Goal: Task Accomplishment & Management: Use online tool/utility

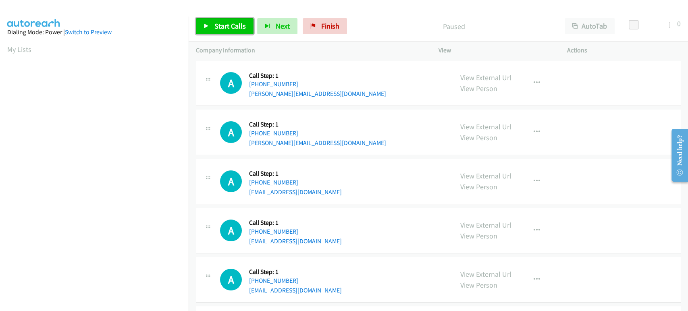
click at [212, 30] on link "Start Calls" at bounding box center [225, 26] width 58 height 16
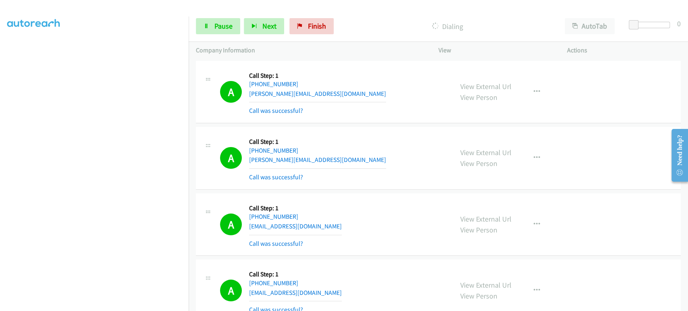
scroll to position [141, 0]
click at [80, 305] on section at bounding box center [94, 120] width 174 height 386
click at [210, 31] on link "Pause" at bounding box center [218, 26] width 44 height 16
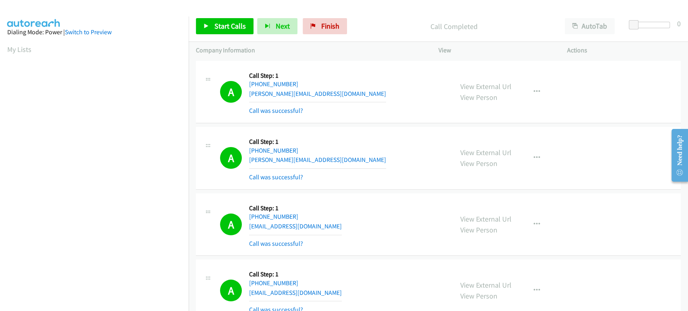
scroll to position [141, 0]
click at [235, 24] on span "Start Calls" at bounding box center [229, 25] width 31 height 9
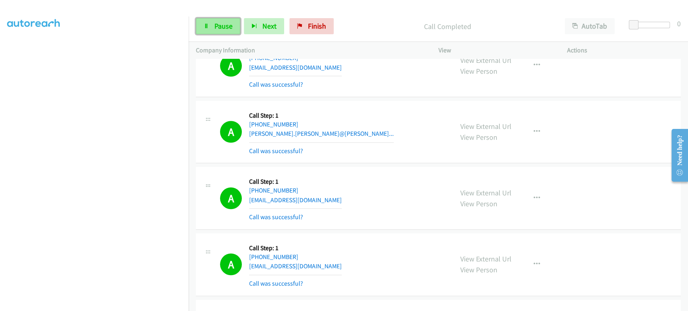
click at [213, 23] on link "Pause" at bounding box center [218, 26] width 44 height 16
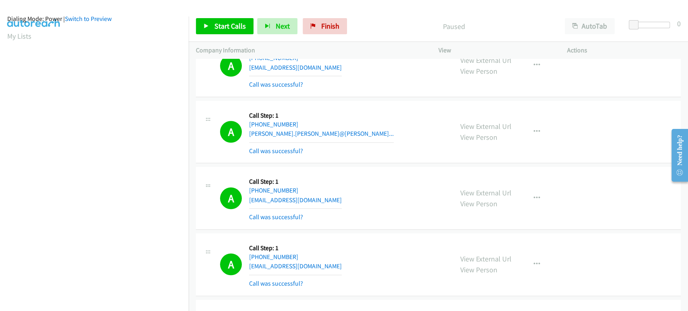
scroll to position [0, 0]
click at [192, 85] on td "A Callback Scheduled Call Step: 1 America/Chicago +1 816-723-4673 ter@gtateam.c…" at bounding box center [438, 66] width 499 height 67
click at [233, 25] on span "Start Calls" at bounding box center [229, 25] width 31 height 9
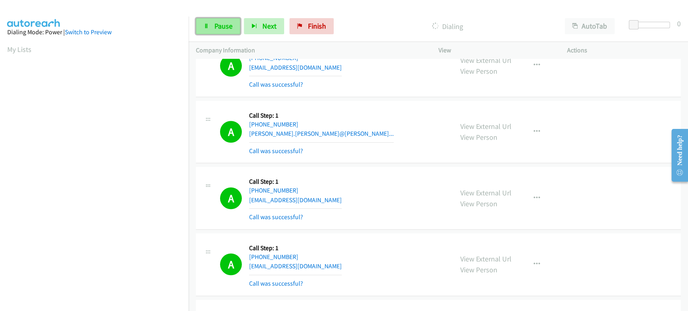
click at [212, 25] on link "Pause" at bounding box center [218, 26] width 44 height 16
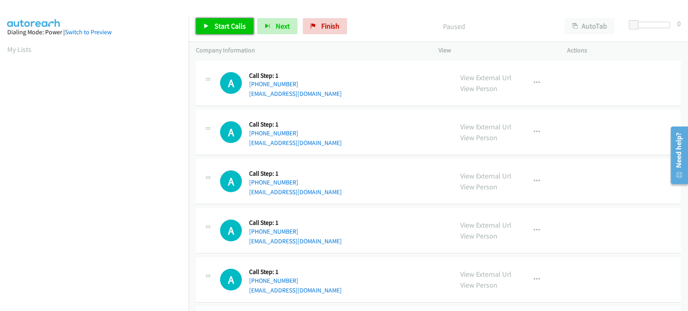
click at [224, 30] on span "Start Calls" at bounding box center [229, 25] width 31 height 9
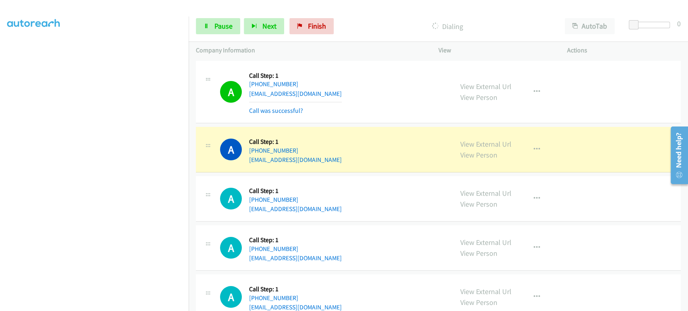
scroll to position [141, 0]
click at [215, 23] on span "Pause" at bounding box center [223, 25] width 18 height 9
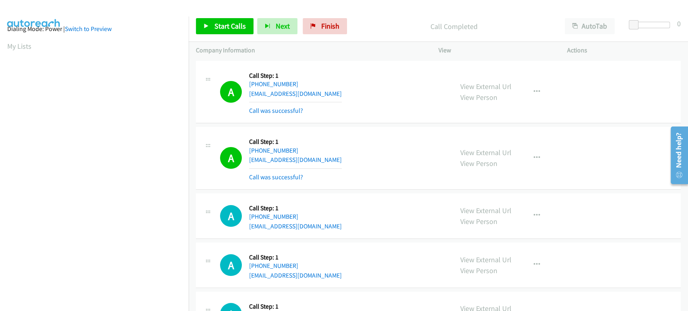
scroll to position [0, 0]
click at [218, 28] on span "Start Calls" at bounding box center [229, 25] width 31 height 9
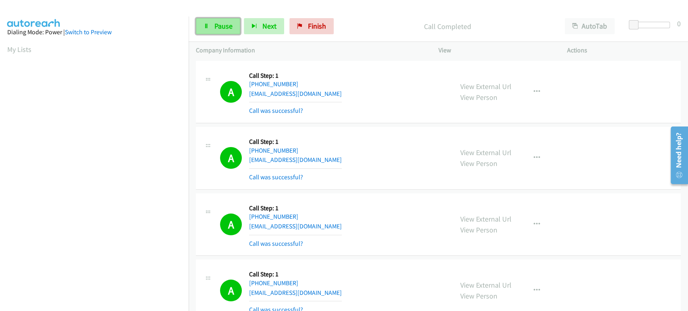
click at [218, 25] on span "Pause" at bounding box center [223, 25] width 18 height 9
click at [218, 29] on span "Start Calls" at bounding box center [229, 25] width 31 height 9
click at [220, 27] on span "Pause" at bounding box center [223, 25] width 18 height 9
click at [220, 27] on span "Start Calls" at bounding box center [229, 25] width 31 height 9
click at [218, 30] on span "Pause" at bounding box center [223, 25] width 18 height 9
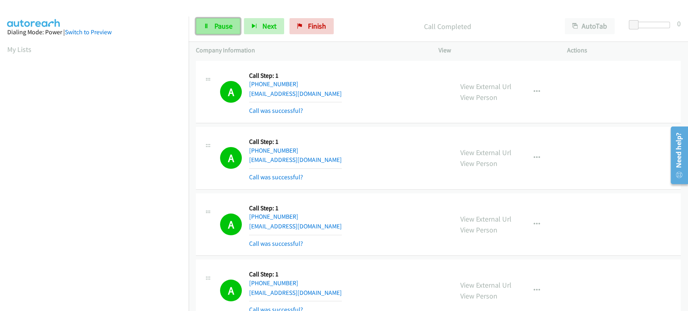
click at [218, 31] on link "Pause" at bounding box center [218, 26] width 44 height 16
click at [218, 29] on span "Start Calls" at bounding box center [229, 25] width 31 height 9
click at [216, 29] on span "Pause" at bounding box center [223, 25] width 18 height 9
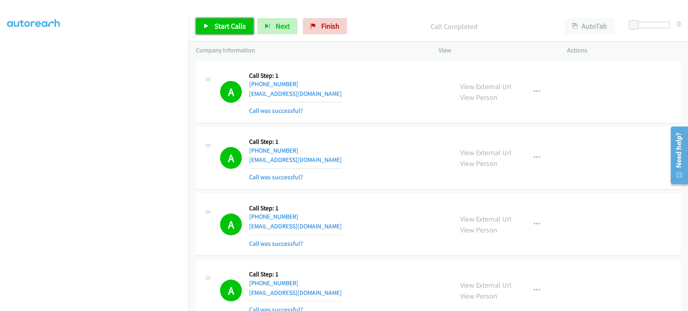
click at [246, 25] on link "Start Calls" at bounding box center [225, 26] width 58 height 16
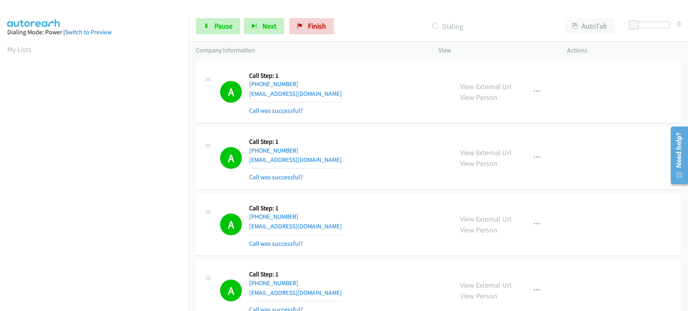
scroll to position [141, 0]
click at [222, 30] on span "Pause" at bounding box center [223, 25] width 18 height 9
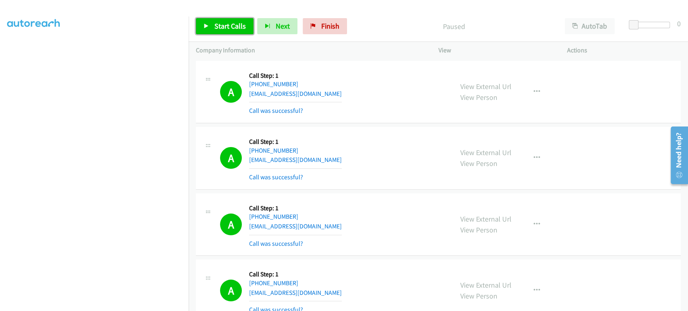
click at [221, 29] on span "Start Calls" at bounding box center [229, 25] width 31 height 9
click at [227, 29] on span "Pause" at bounding box center [223, 25] width 18 height 9
click at [331, 25] on span "Finish" at bounding box center [330, 25] width 18 height 9
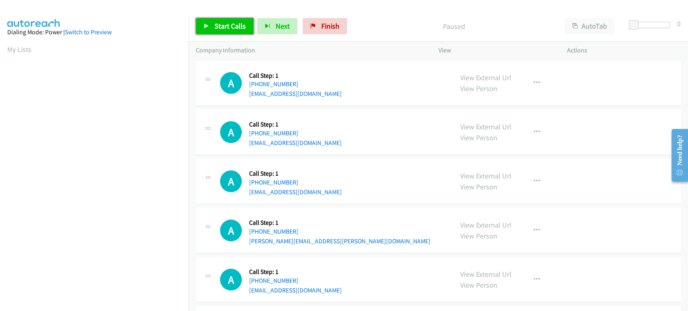
click at [222, 28] on span "Start Calls" at bounding box center [229, 25] width 31 height 9
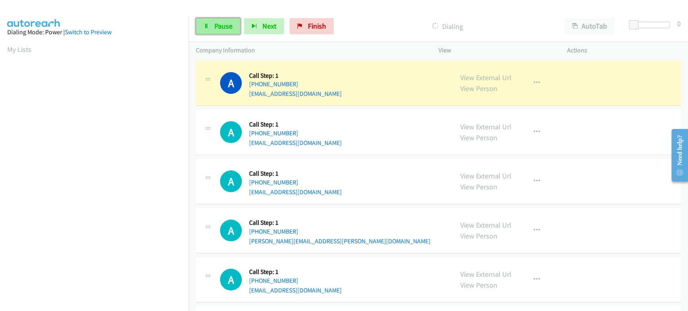
click at [218, 25] on span "Pause" at bounding box center [223, 25] width 18 height 9
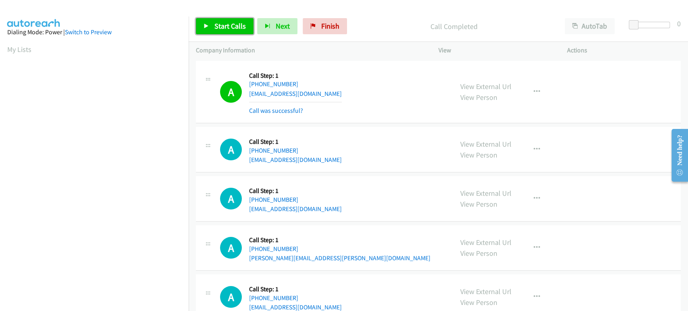
click at [226, 26] on span "Start Calls" at bounding box center [229, 25] width 31 height 9
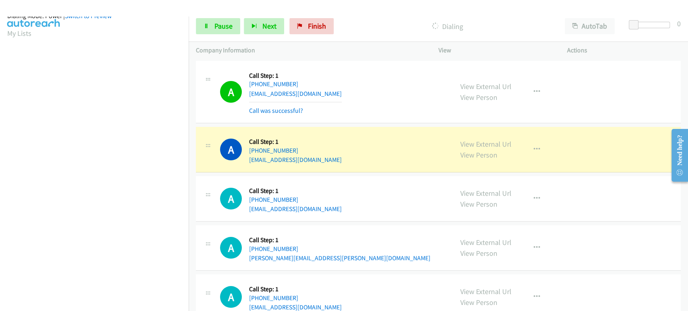
scroll to position [7, 0]
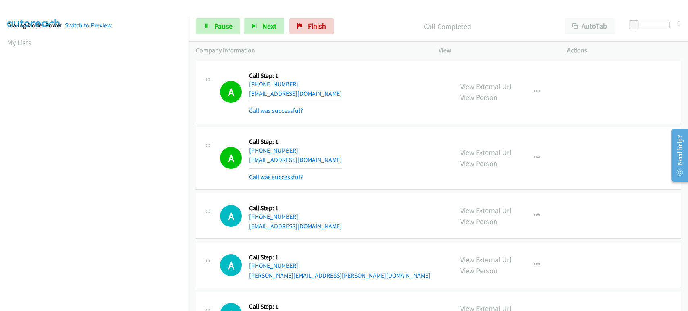
click at [373, 23] on p "Call Completed" at bounding box center [448, 26] width 206 height 11
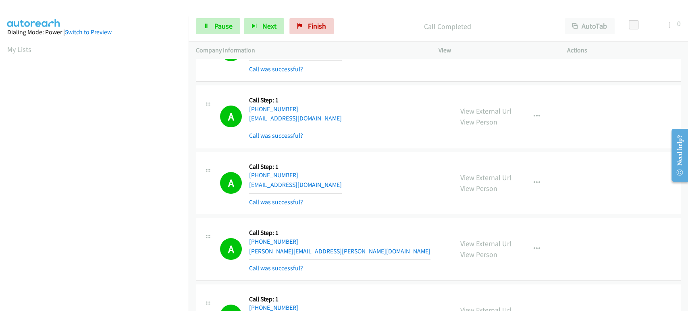
scroll to position [45, 0]
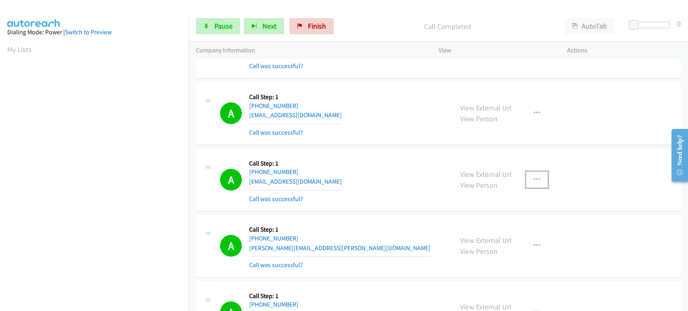
click at [534, 178] on icon "button" at bounding box center [537, 180] width 6 height 6
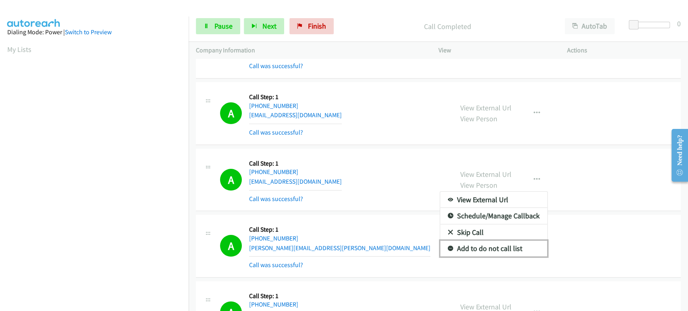
click at [504, 247] on link "Add to do not call list" at bounding box center [493, 249] width 107 height 16
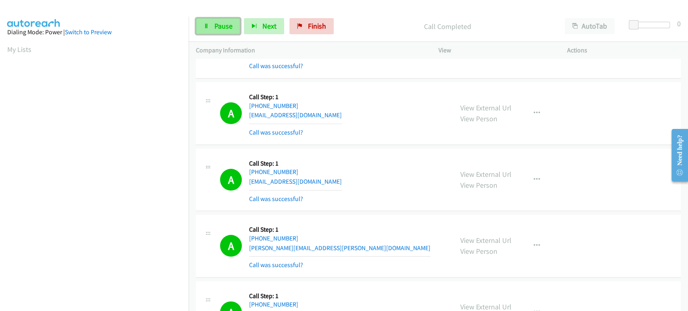
click at [220, 23] on span "Pause" at bounding box center [223, 25] width 18 height 9
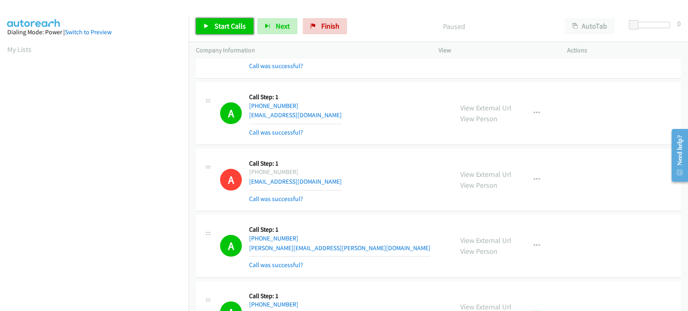
click at [220, 27] on span "Start Calls" at bounding box center [229, 25] width 31 height 9
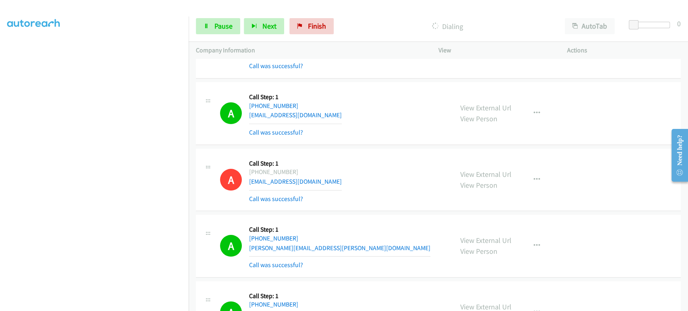
scroll to position [0, 0]
click at [219, 28] on span "Pause" at bounding box center [223, 25] width 18 height 9
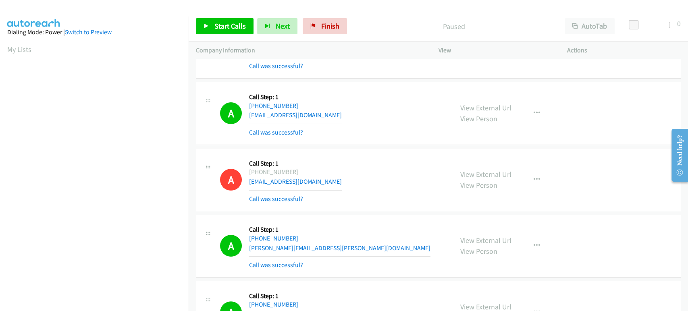
scroll to position [141, 0]
click at [224, 29] on span "Start Calls" at bounding box center [229, 25] width 31 height 9
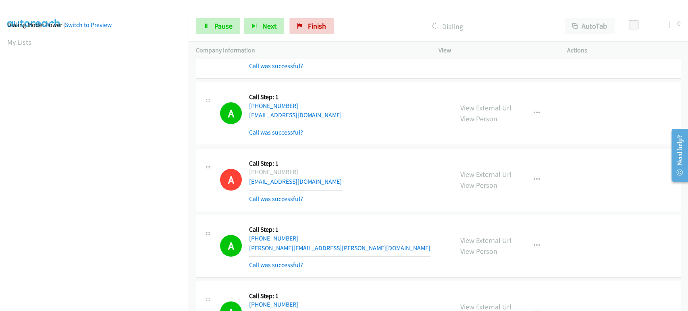
scroll to position [5, 0]
click at [210, 29] on link "Pause" at bounding box center [218, 26] width 44 height 16
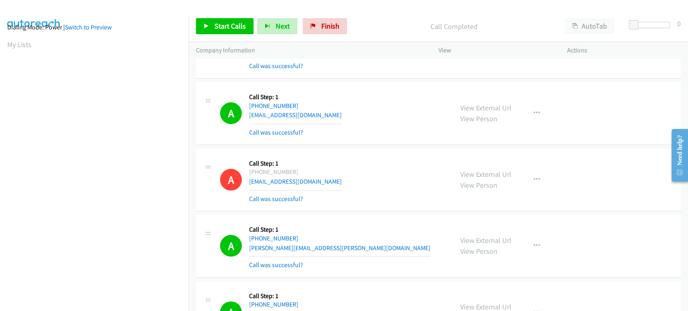
scroll to position [141, 0]
click at [230, 23] on span "Start Calls" at bounding box center [229, 25] width 31 height 9
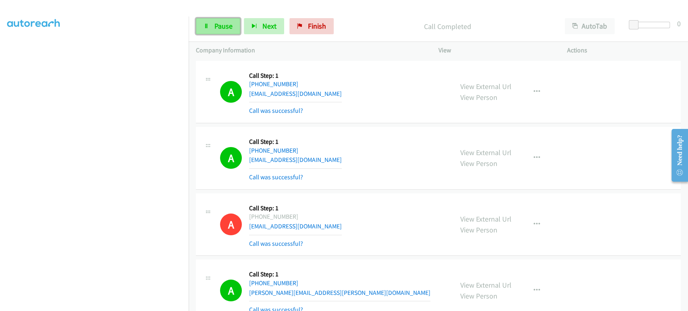
click at [210, 28] on link "Pause" at bounding box center [218, 26] width 44 height 16
click at [210, 25] on link "Start Calls" at bounding box center [225, 26] width 58 height 16
click at [216, 24] on span "Pause" at bounding box center [223, 25] width 18 height 9
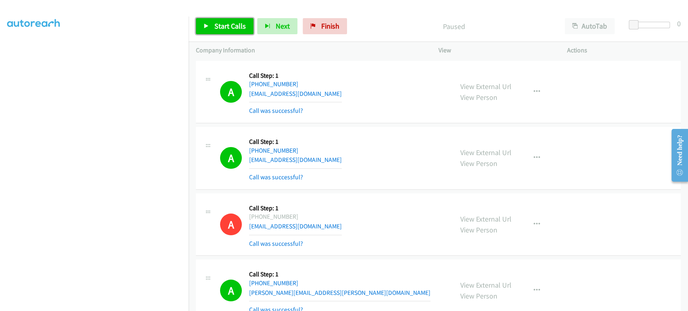
click at [224, 31] on link "Start Calls" at bounding box center [225, 26] width 58 height 16
click at [196, 68] on div "A Callback Scheduled Call Step: 1 America/Los_Angeles +1 805-637-9173 jakepeter…" at bounding box center [324, 92] width 257 height 48
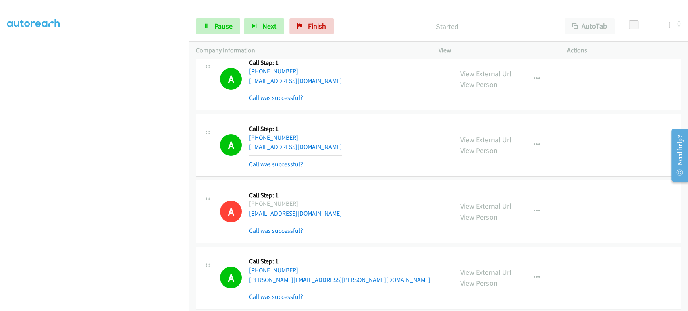
scroll to position [0, 0]
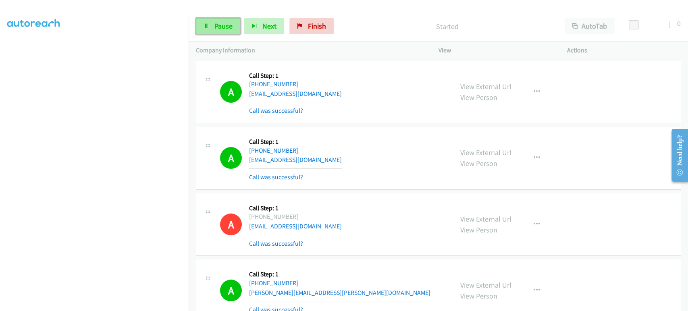
click at [212, 19] on link "Pause" at bounding box center [218, 26] width 44 height 16
click at [217, 29] on span "Start Calls" at bounding box center [229, 25] width 31 height 9
click at [216, 27] on span "Pause" at bounding box center [223, 25] width 18 height 9
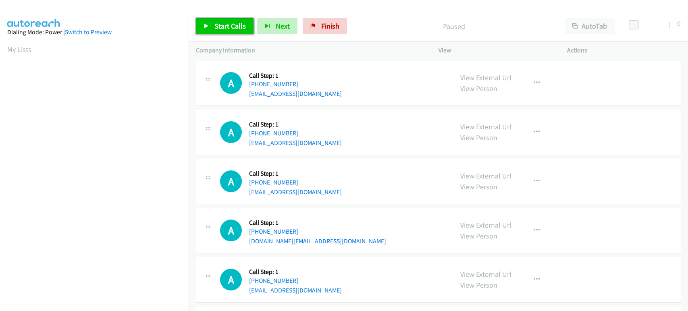
click at [227, 28] on span "Start Calls" at bounding box center [229, 25] width 31 height 9
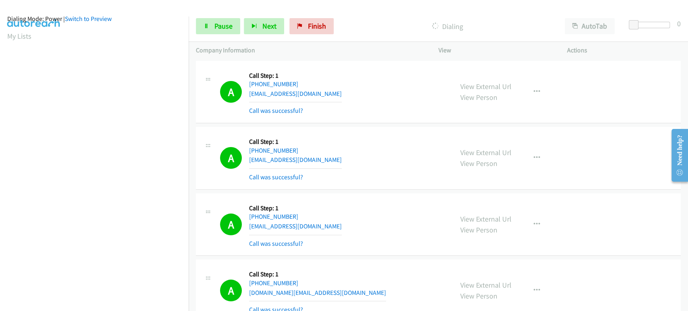
scroll to position [7, 0]
click at [214, 27] on span "Pause" at bounding box center [223, 25] width 18 height 9
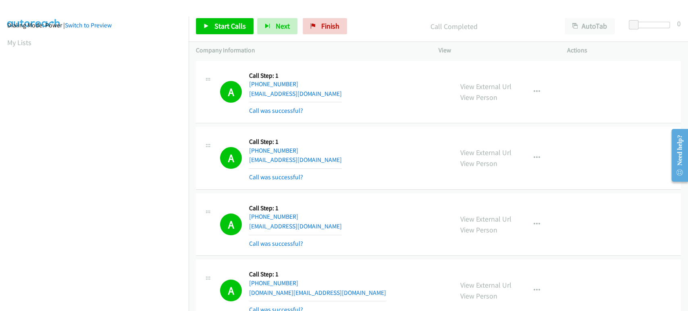
scroll to position [141, 0]
click at [226, 29] on span "Start Calls" at bounding box center [229, 25] width 31 height 9
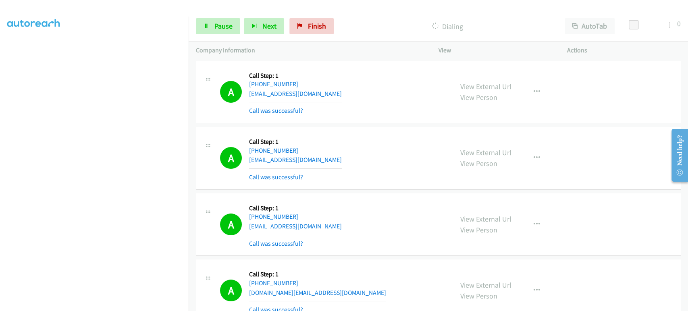
scroll to position [0, 0]
click at [200, 28] on link "Pause" at bounding box center [218, 26] width 44 height 16
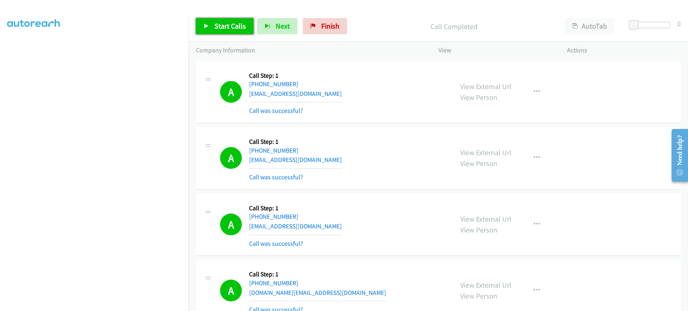
click at [223, 29] on span "Start Calls" at bounding box center [229, 25] width 31 height 9
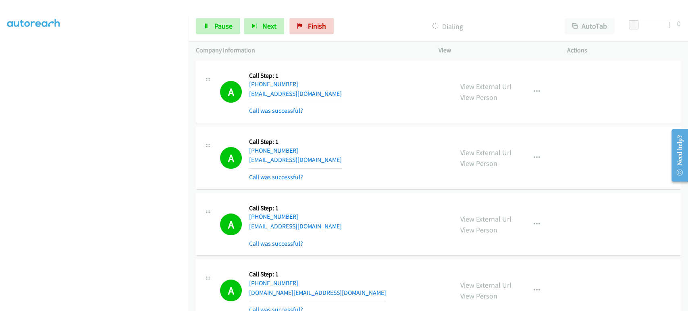
scroll to position [0, 0]
click at [229, 25] on span "Pause" at bounding box center [223, 25] width 18 height 9
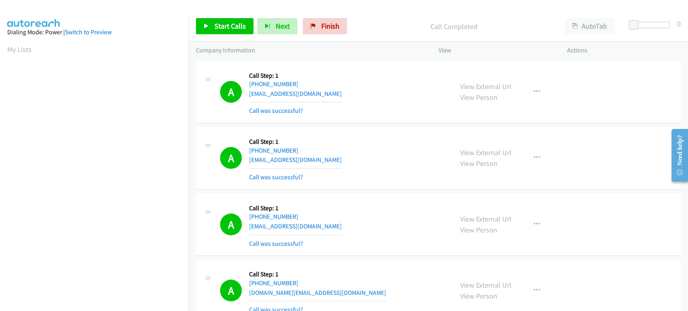
click at [124, 27] on div "Dialing Mode: Power | Switch to Preview" at bounding box center [94, 32] width 174 height 10
click at [389, 63] on div "A Callback Scheduled Call Step: 1 America/Chicago +1 314-971-3945 connorhamby69…" at bounding box center [438, 92] width 485 height 63
drag, startPoint x: 370, startPoint y: 90, endPoint x: 244, endPoint y: 76, distance: 126.6
click at [244, 76] on div "A Callback Scheduled Call Step: 1 America/Chicago +1 314-971-3945 connorhamby69…" at bounding box center [333, 92] width 226 height 48
click at [248, 68] on div "A Callback Scheduled Call Step: 1 America/Chicago +1 314-971-3945 connorhamby69…" at bounding box center [333, 92] width 226 height 48
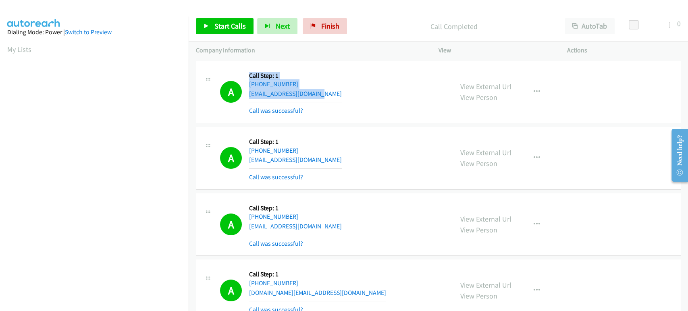
drag, startPoint x: 247, startPoint y: 68, endPoint x: 349, endPoint y: 96, distance: 105.2
click at [349, 96] on div "A Callback Scheduled Call Step: 1 America/Chicago +1 314-971-3945 connorhamby69…" at bounding box center [333, 92] width 226 height 48
click at [347, 104] on div "A Callback Scheduled Call Step: 1 America/Chicago +1 314-971-3945 connorhamby69…" at bounding box center [333, 92] width 226 height 48
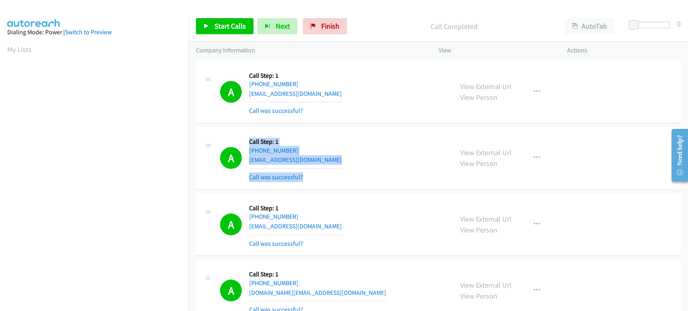
drag, startPoint x: 313, startPoint y: 168, endPoint x: 241, endPoint y: 138, distance: 78.1
click at [241, 138] on div "A Callback Scheduled Call Step: 1 America/Los_Angeles +1 310-993-5888 mhfish52@…" at bounding box center [333, 158] width 226 height 48
click at [364, 138] on div "A Callback Scheduled Call Step: 1 America/Los_Angeles +1 310-993-5888 mhfish52@…" at bounding box center [333, 158] width 226 height 48
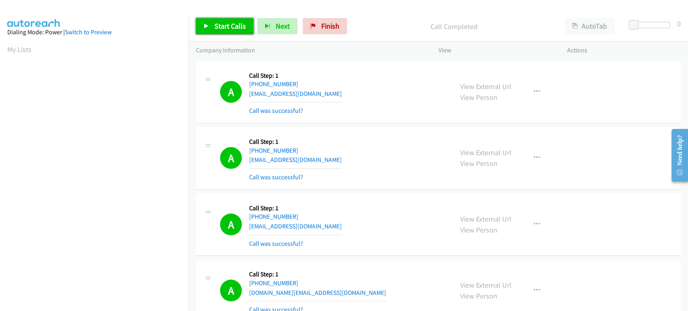
click at [233, 26] on span "Start Calls" at bounding box center [229, 25] width 31 height 9
click at [222, 25] on span "Pause" at bounding box center [223, 25] width 18 height 9
click at [218, 29] on span "Start Calls" at bounding box center [211, 37] width 15 height 17
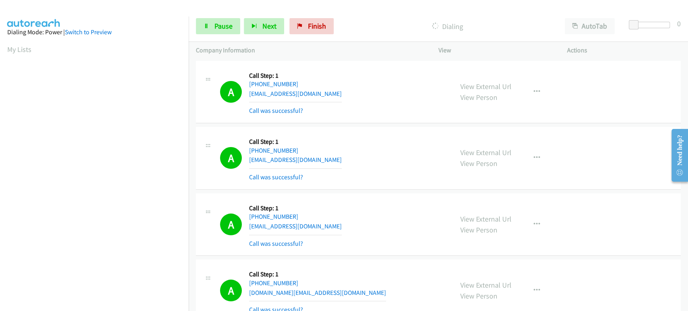
scroll to position [141, 0]
click at [212, 27] on link "Pause" at bounding box center [218, 26] width 44 height 16
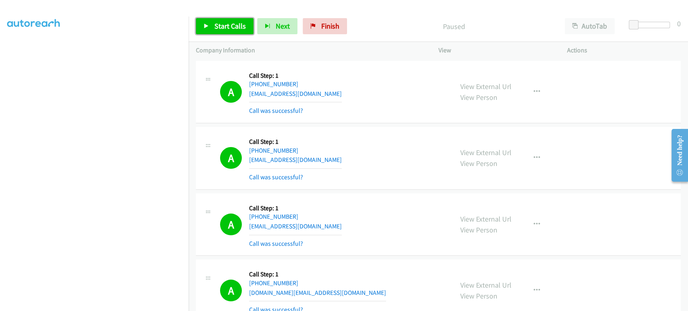
click at [222, 29] on span "Start Calls" at bounding box center [229, 25] width 31 height 9
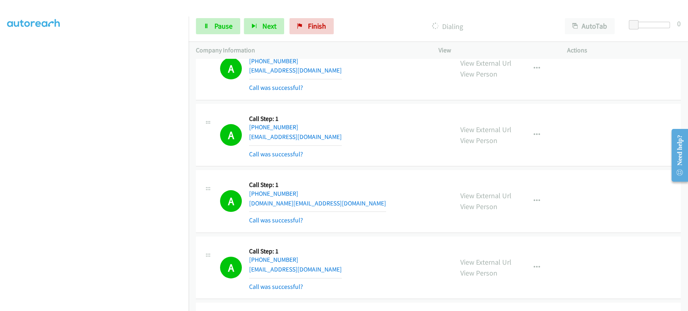
scroll to position [0, 0]
click at [213, 25] on link "Pause" at bounding box center [218, 26] width 44 height 16
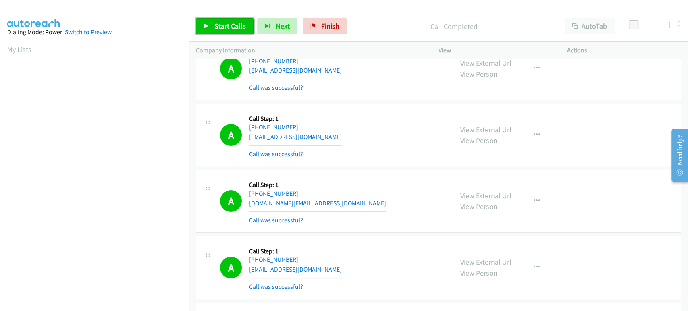
click at [215, 30] on span "Start Calls" at bounding box center [229, 25] width 31 height 9
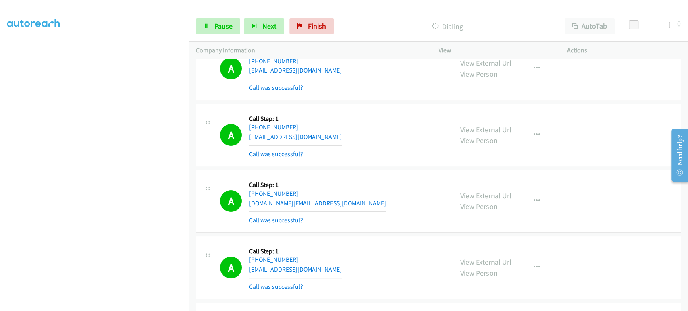
scroll to position [141, 0]
click at [229, 33] on link "Pause" at bounding box center [218, 26] width 44 height 16
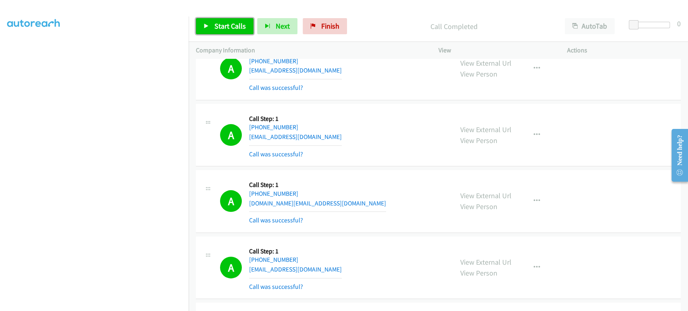
click at [239, 29] on span "Start Calls" at bounding box center [229, 25] width 31 height 9
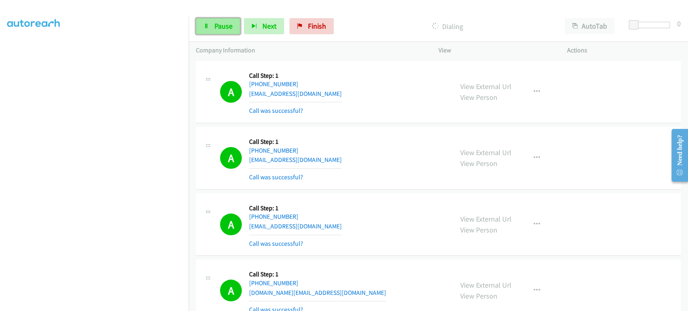
click at [203, 26] on link "Pause" at bounding box center [218, 26] width 44 height 16
click at [224, 21] on span "Start Calls" at bounding box center [229, 25] width 31 height 9
click at [225, 33] on link "Pause" at bounding box center [218, 26] width 44 height 16
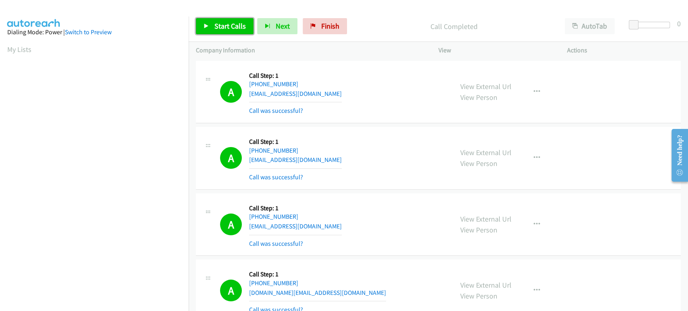
click at [236, 27] on span "Start Calls" at bounding box center [229, 25] width 31 height 9
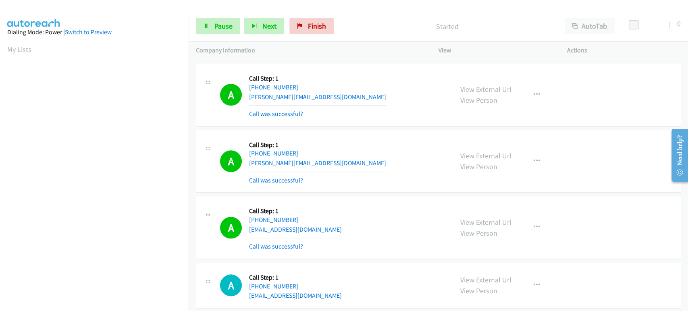
scroll to position [4675, 0]
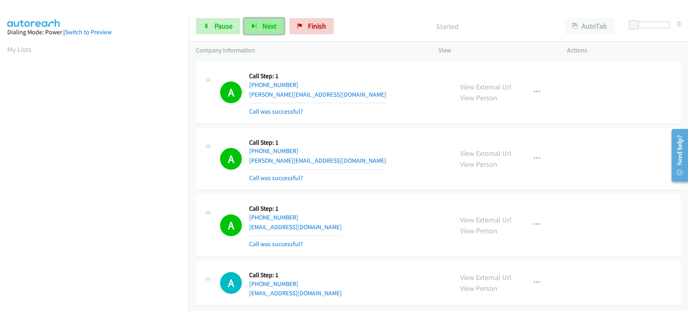
click at [250, 25] on button "Next" at bounding box center [264, 26] width 40 height 16
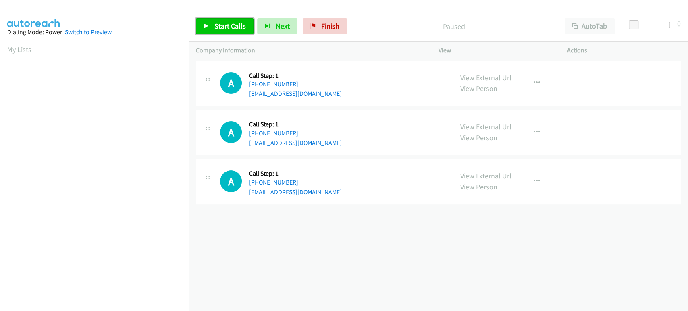
click at [219, 29] on span "Start Calls" at bounding box center [229, 25] width 31 height 9
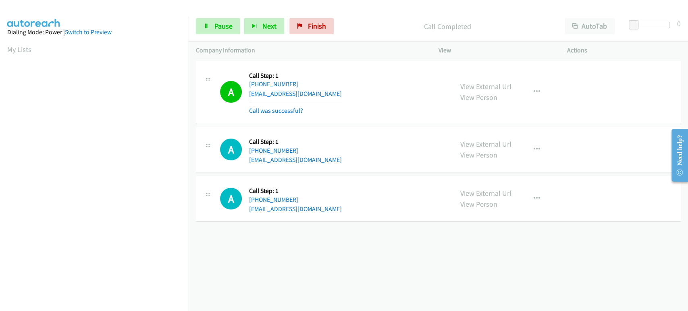
scroll to position [141, 0]
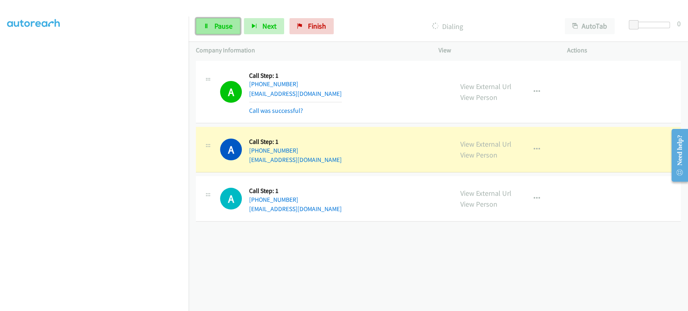
click at [227, 25] on span "Pause" at bounding box center [223, 25] width 18 height 9
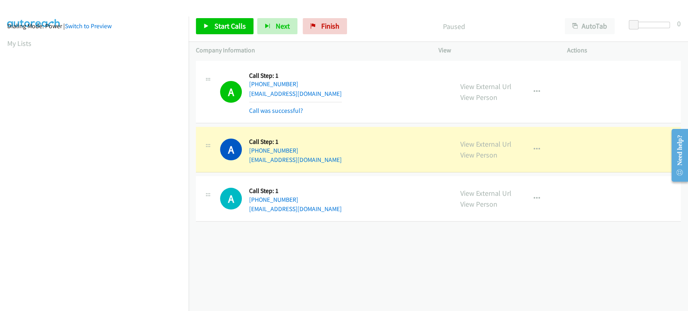
scroll to position [0, 0]
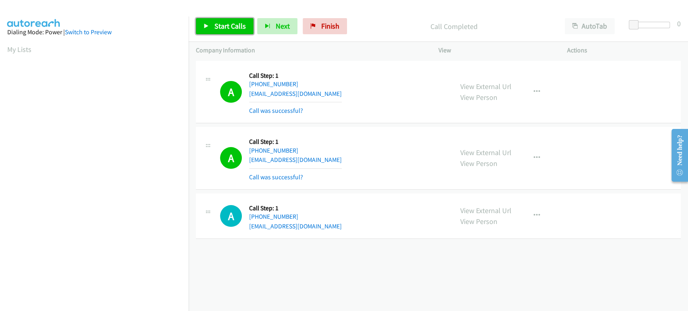
click at [233, 27] on span "Start Calls" at bounding box center [229, 25] width 31 height 9
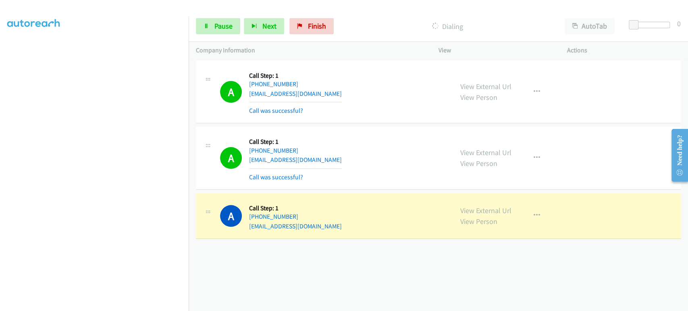
scroll to position [52, 0]
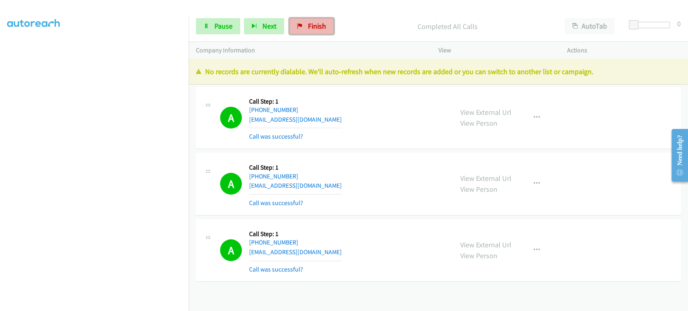
click at [319, 28] on span "Finish" at bounding box center [317, 25] width 18 height 9
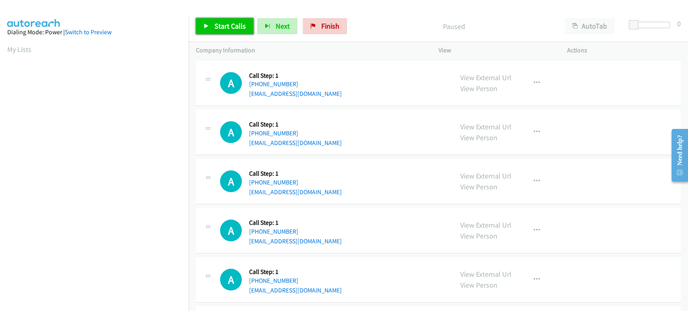
click at [218, 28] on span "Start Calls" at bounding box center [229, 25] width 31 height 9
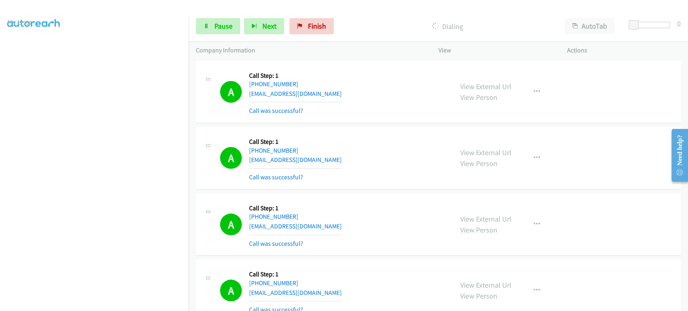
scroll to position [7, 0]
click at [210, 17] on div "Start Calls Pause Next Finish Call Completed AutoTab AutoTab 0" at bounding box center [438, 26] width 499 height 31
click at [213, 19] on link "Pause" at bounding box center [218, 26] width 44 height 16
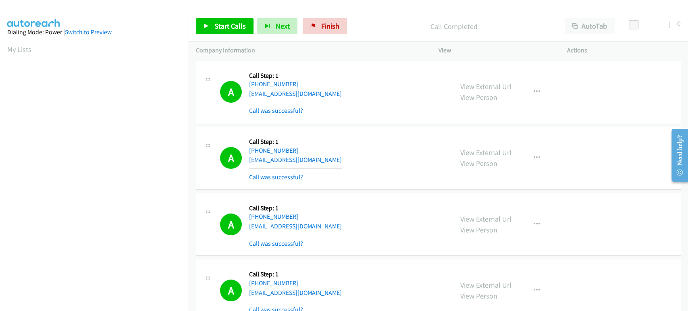
scroll to position [141, 0]
click at [220, 26] on span "Start Calls" at bounding box center [229, 25] width 31 height 9
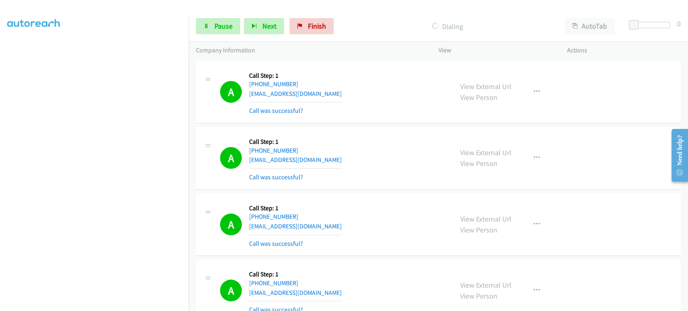
scroll to position [7, 0]
click at [217, 22] on span "Pause" at bounding box center [223, 25] width 18 height 9
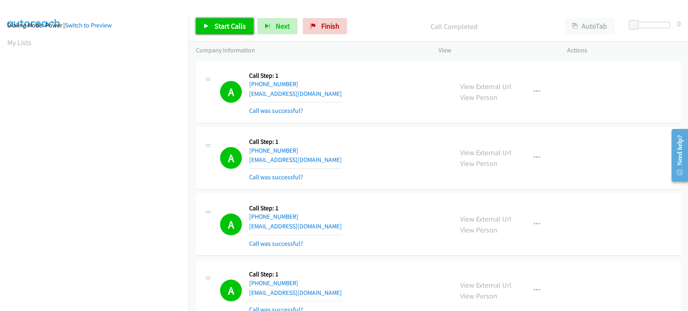
click at [219, 29] on span "Start Calls" at bounding box center [229, 25] width 31 height 9
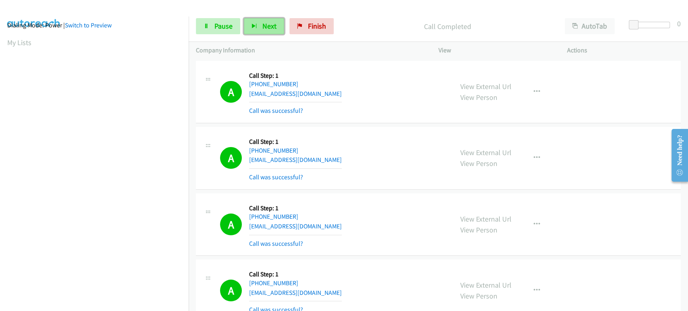
click at [262, 25] on span "Next" at bounding box center [269, 25] width 14 height 9
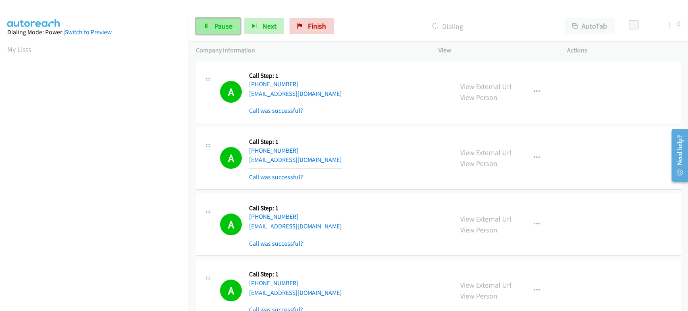
click at [211, 25] on link "Pause" at bounding box center [218, 26] width 44 height 16
